Goal: Submit feedback/report problem

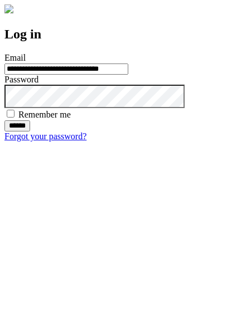
type input "**********"
click at [30, 132] on input "******" at bounding box center [17, 125] width 26 height 11
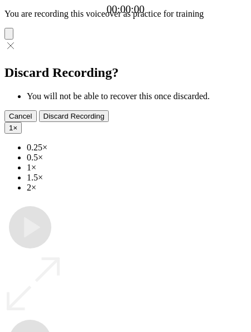
type input "**********"
